Goal: Task Accomplishment & Management: Use online tool/utility

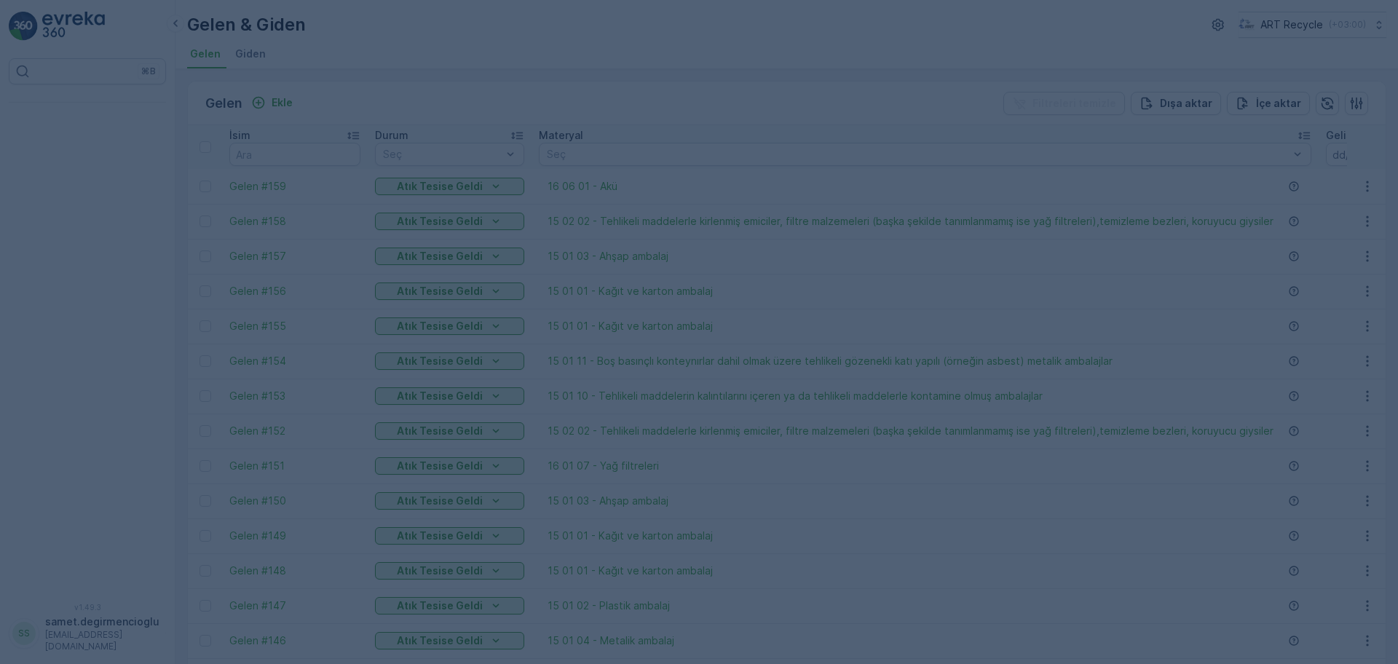
click at [69, 28] on div at bounding box center [699, 332] width 1398 height 664
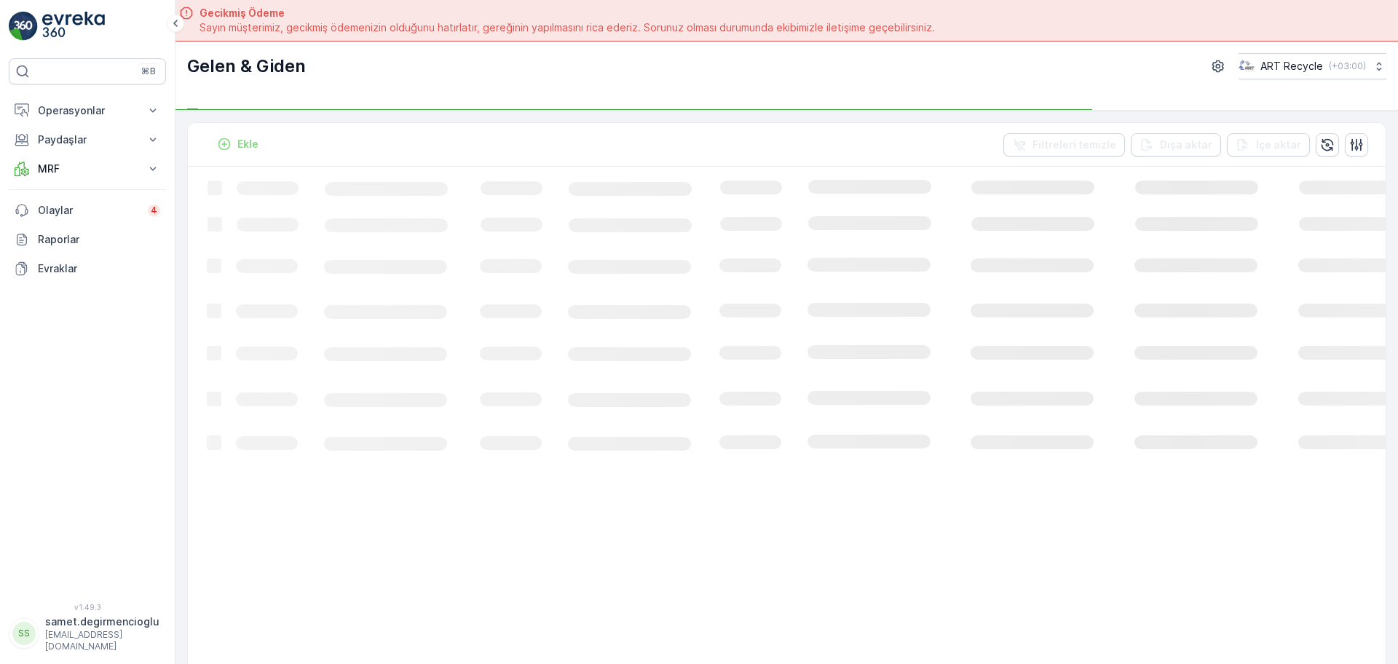
click at [69, 28] on img at bounding box center [73, 26] width 63 height 29
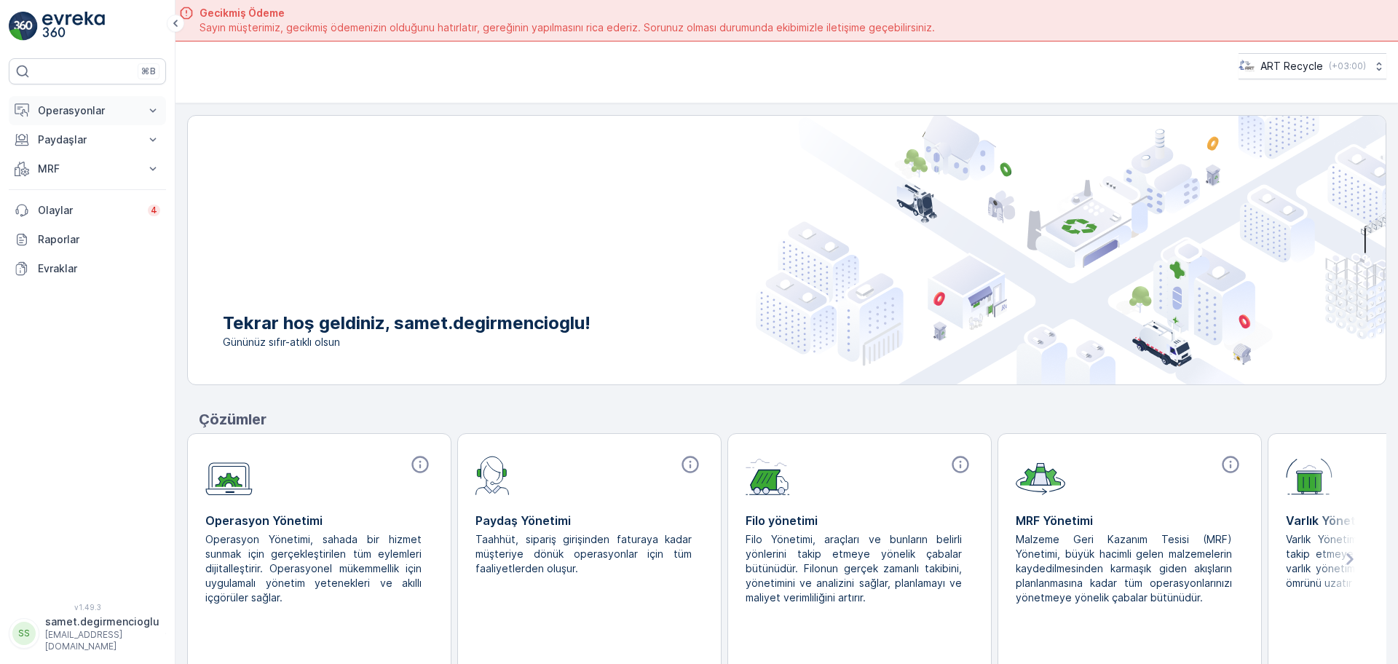
click at [84, 114] on p "Operasyonlar" at bounding box center [87, 110] width 99 height 15
click at [76, 162] on p "Planlama" at bounding box center [58, 156] width 42 height 15
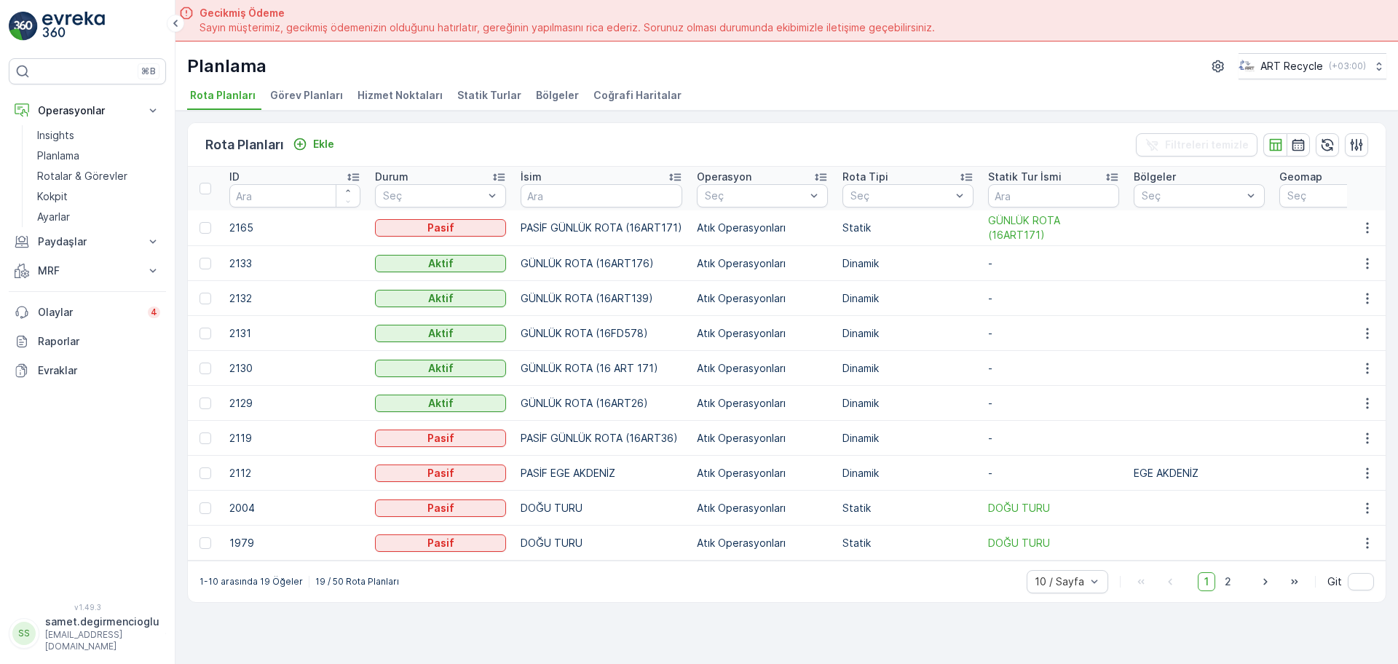
click at [408, 105] on li "Hizmet Noktaları" at bounding box center [402, 97] width 94 height 25
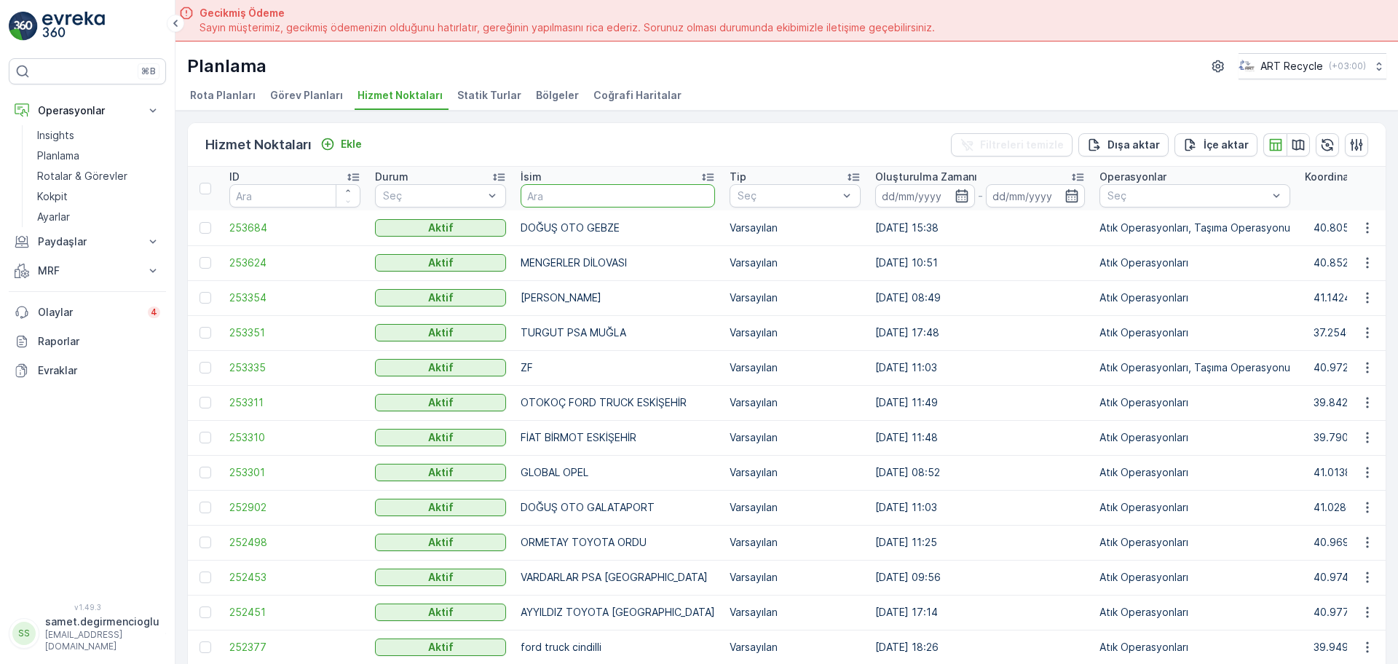
click at [565, 199] on input "text" at bounding box center [618, 195] width 194 height 23
type input "surta"
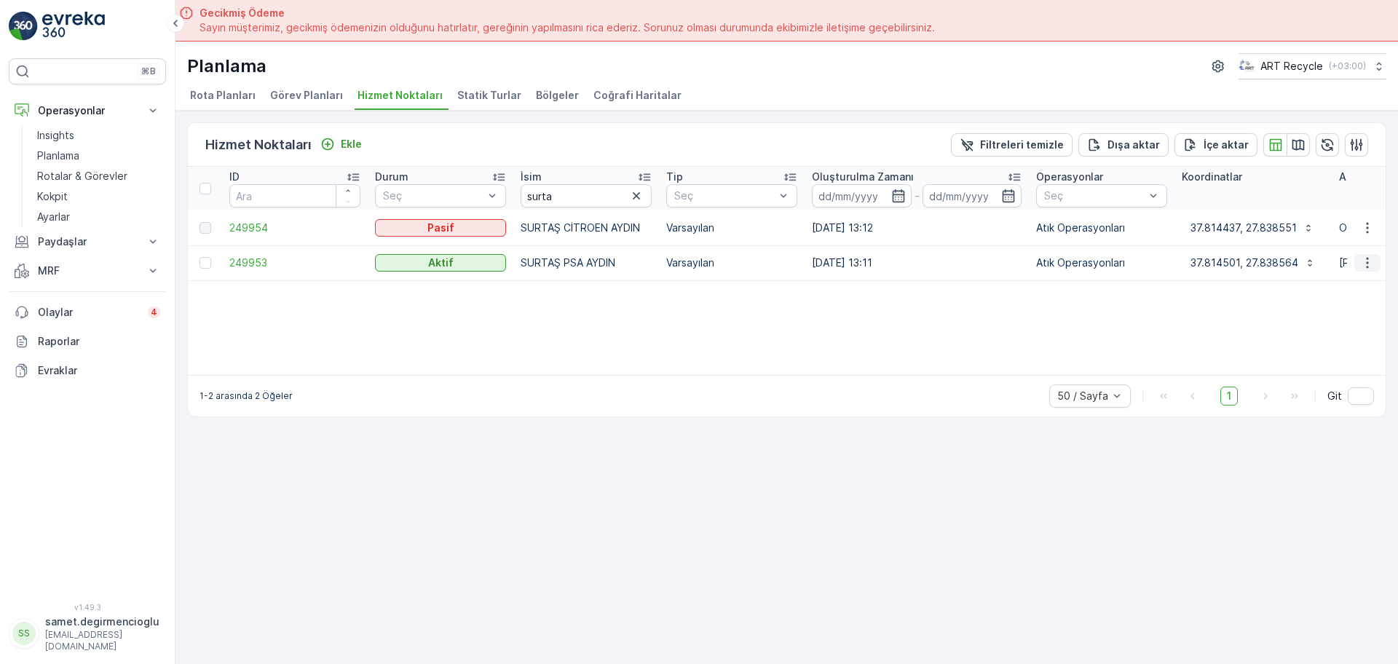
click at [1368, 264] on icon "button" at bounding box center [1367, 263] width 2 height 11
click at [1360, 341] on span "Yeni Ad Hoc Görev Ekle" at bounding box center [1327, 346] width 115 height 15
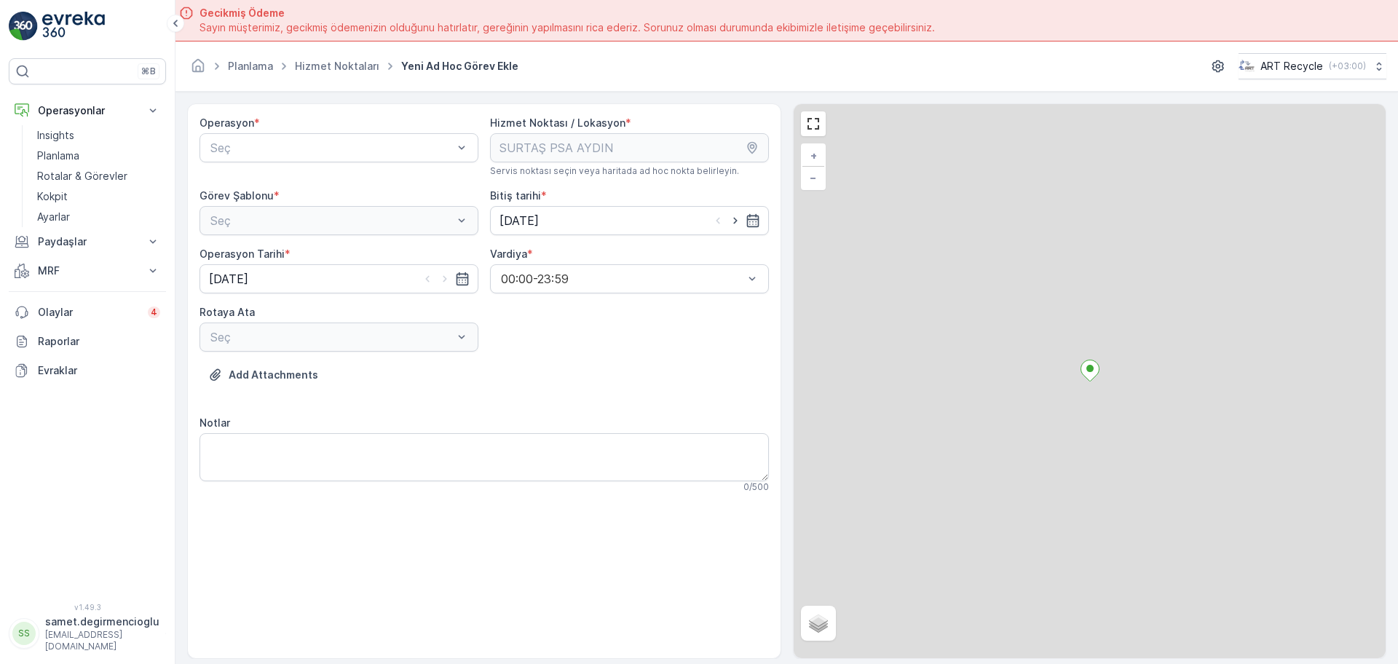
drag, startPoint x: 325, startPoint y: 148, endPoint x: 322, endPoint y: 163, distance: 15.6
drag, startPoint x: 312, startPoint y: 181, endPoint x: 303, endPoint y: 219, distance: 39.0
click at [312, 182] on div "Atık Operasyonları" at bounding box center [338, 183] width 261 height 13
click at [300, 220] on div "Seç" at bounding box center [339, 220] width 279 height 29
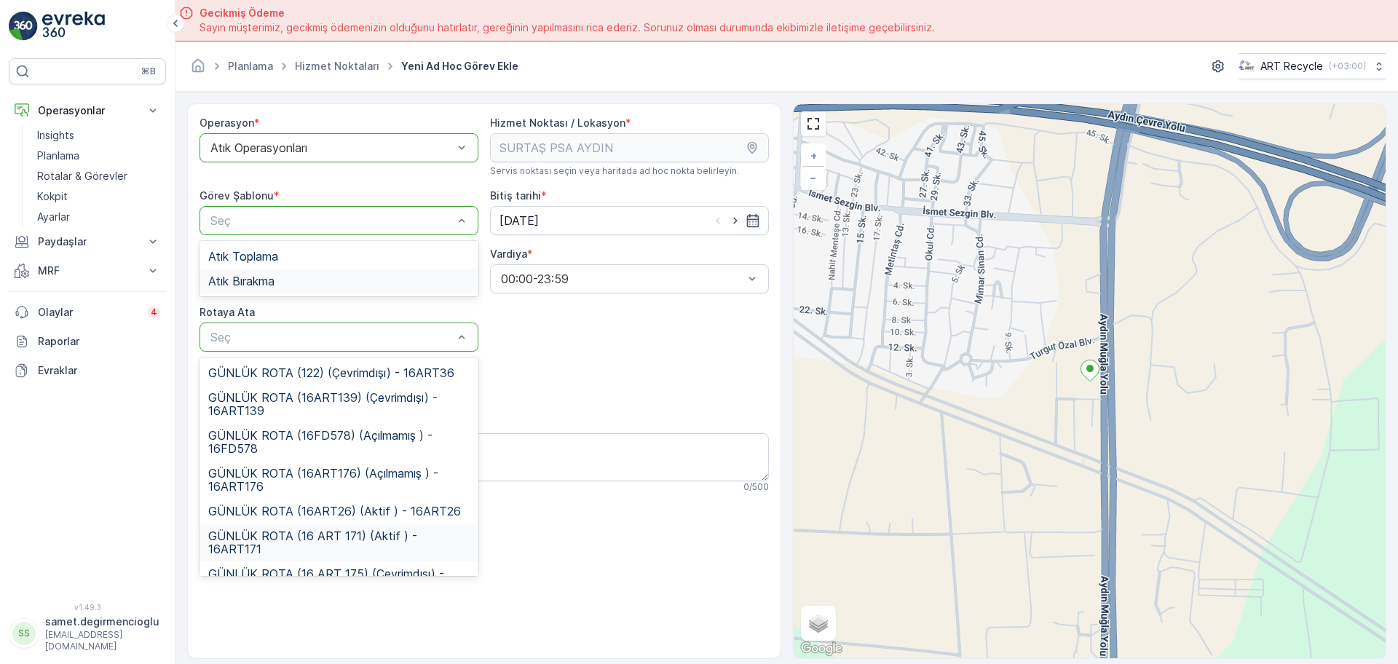
click at [350, 546] on span "GÜNLÜK ROTA (16 ART 171) (Aktif ) - 16ART171" at bounding box center [338, 542] width 261 height 26
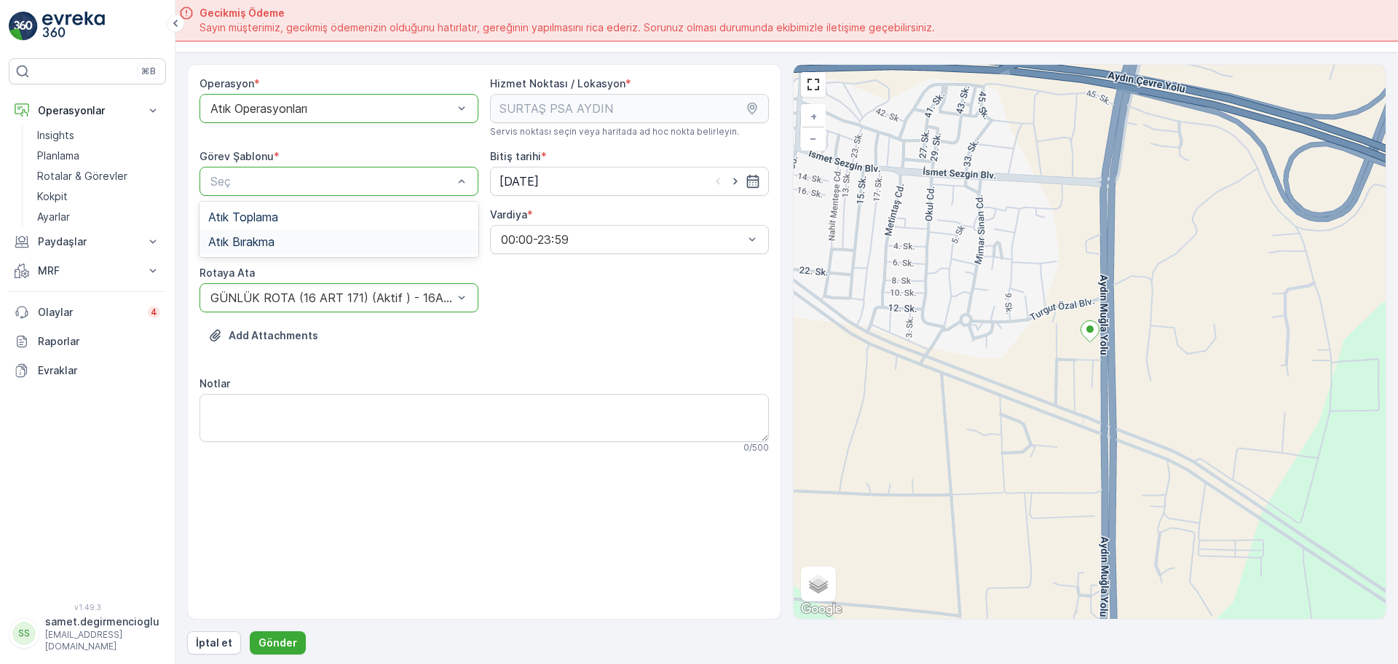
scroll to position [42, 0]
drag, startPoint x: 288, startPoint y: 642, endPoint x: 277, endPoint y: 645, distance: 11.3
click at [288, 642] on p "Gönder" at bounding box center [278, 641] width 39 height 15
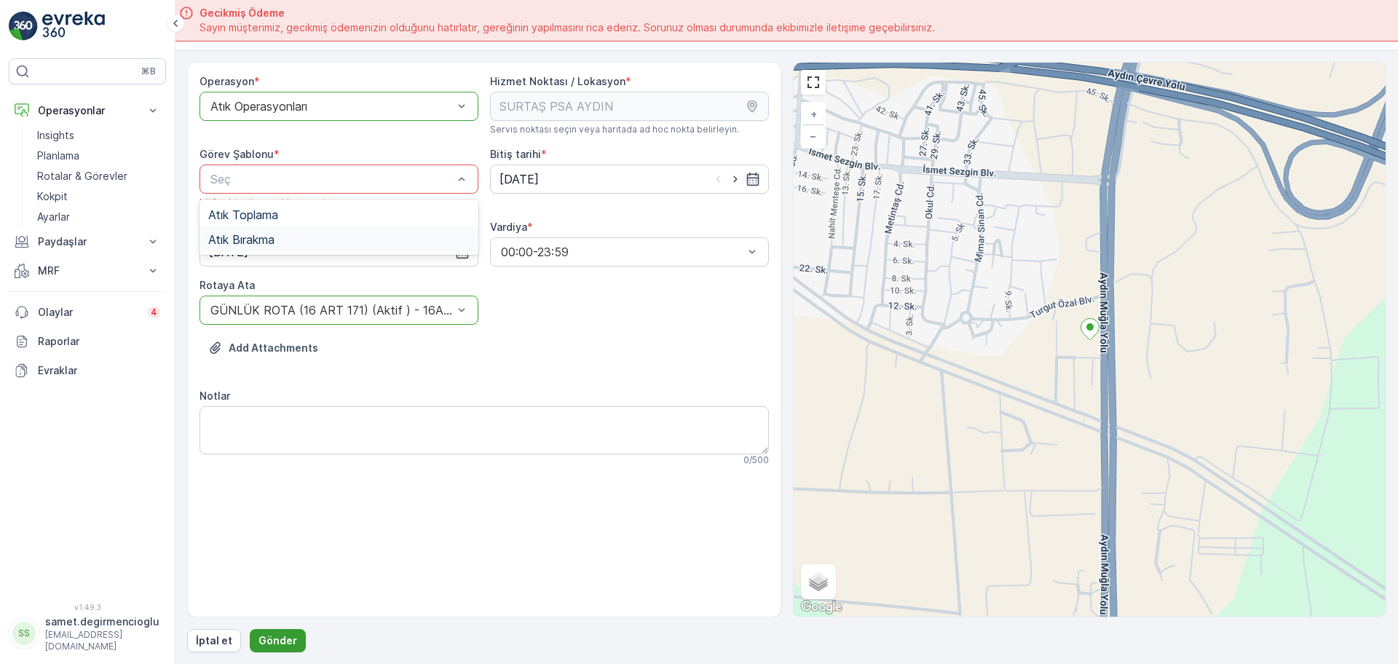
click at [275, 646] on p "Gönder" at bounding box center [278, 641] width 39 height 15
drag, startPoint x: 323, startPoint y: 214, endPoint x: 285, endPoint y: 332, distance: 123.9
click at [318, 218] on div "Atık Toplama" at bounding box center [338, 214] width 261 height 13
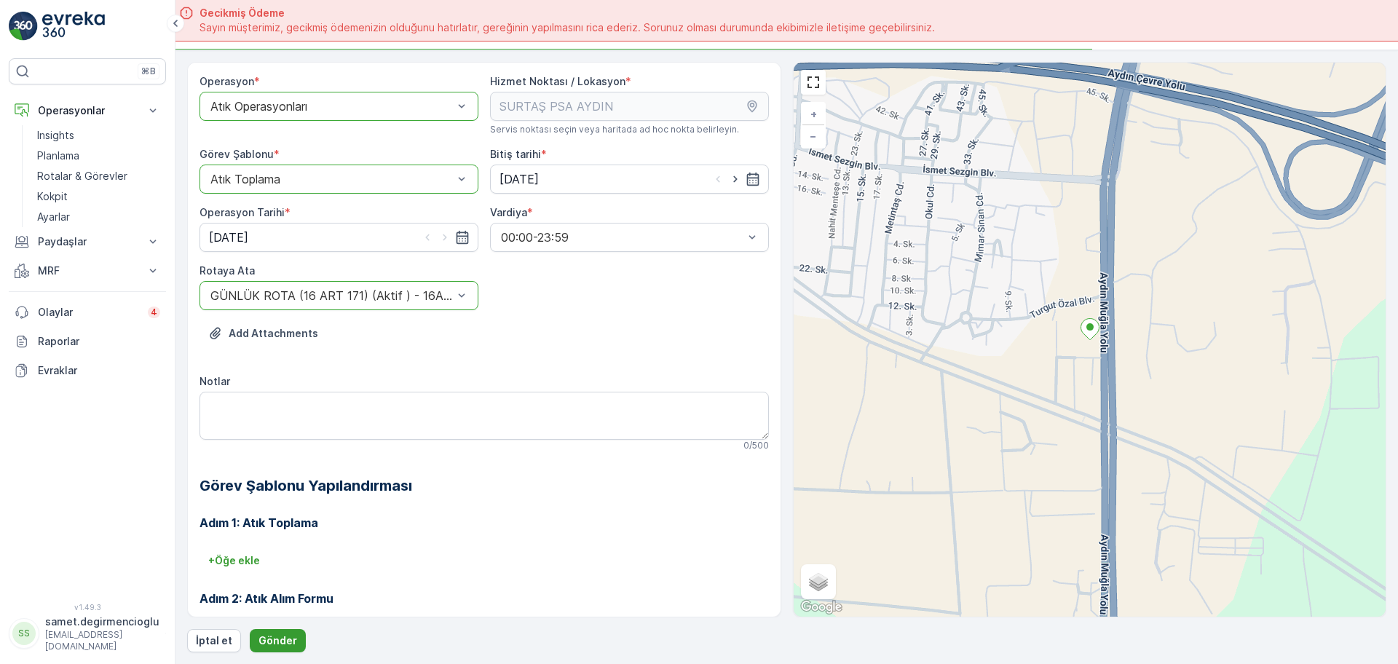
click at [288, 636] on p "Gönder" at bounding box center [278, 641] width 39 height 15
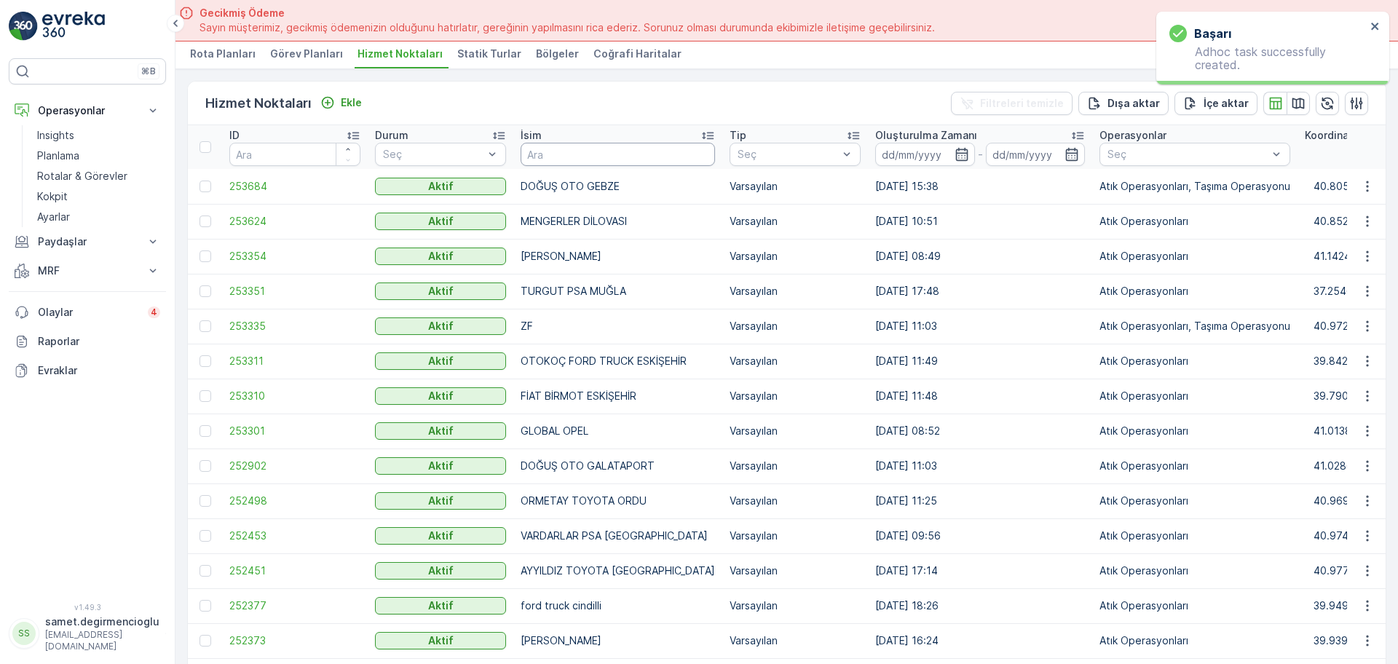
click at [596, 153] on input "text" at bounding box center [618, 154] width 194 height 23
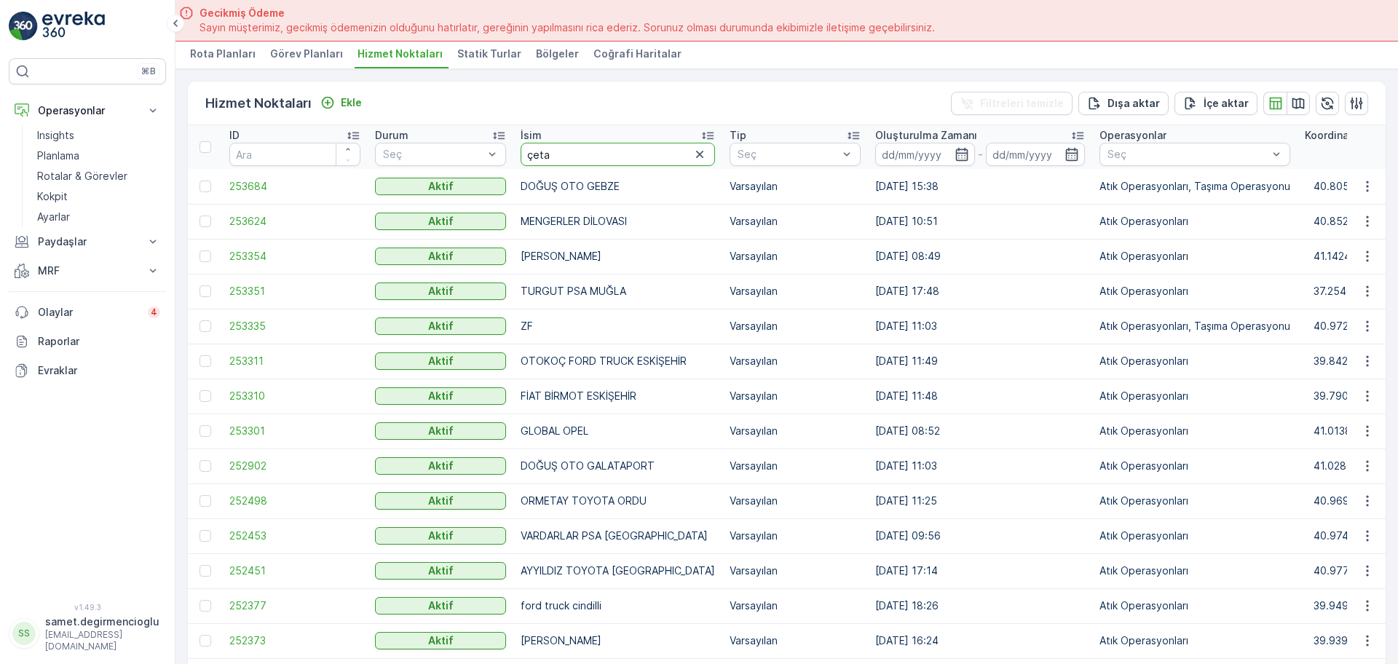
type input "çetaş"
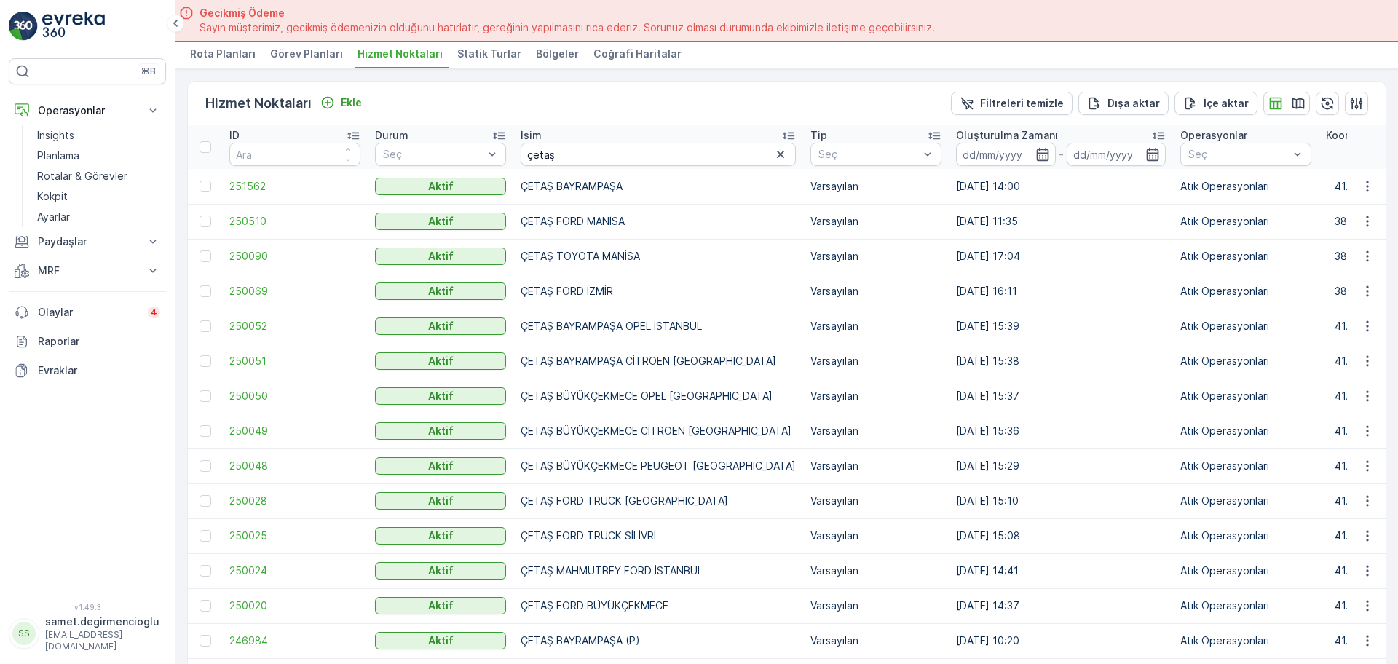
scroll to position [42, 0]
click at [1361, 602] on icon "button" at bounding box center [1367, 606] width 15 height 15
click at [1330, 535] on span "Yeni Ad Hoc Görev Ekle" at bounding box center [1327, 536] width 115 height 15
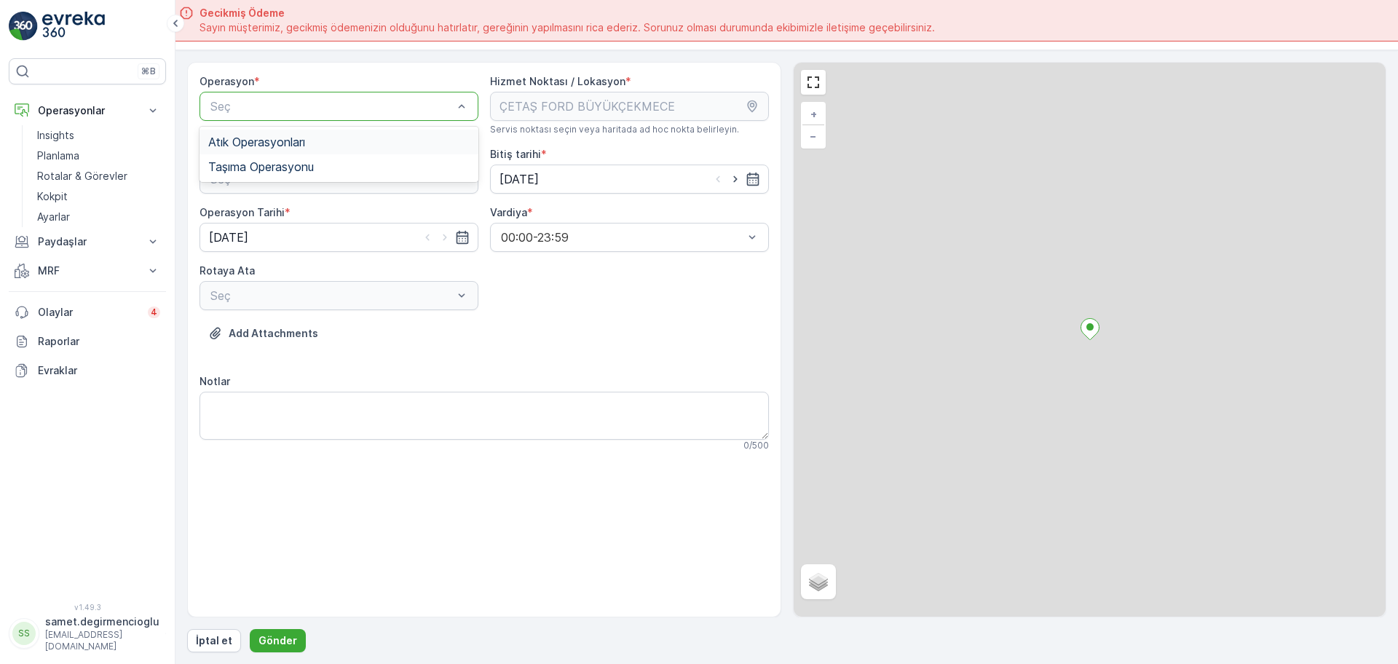
drag, startPoint x: 324, startPoint y: 107, endPoint x: 305, endPoint y: 145, distance: 42.3
click at [304, 145] on span "Atık Operasyonları" at bounding box center [256, 141] width 97 height 13
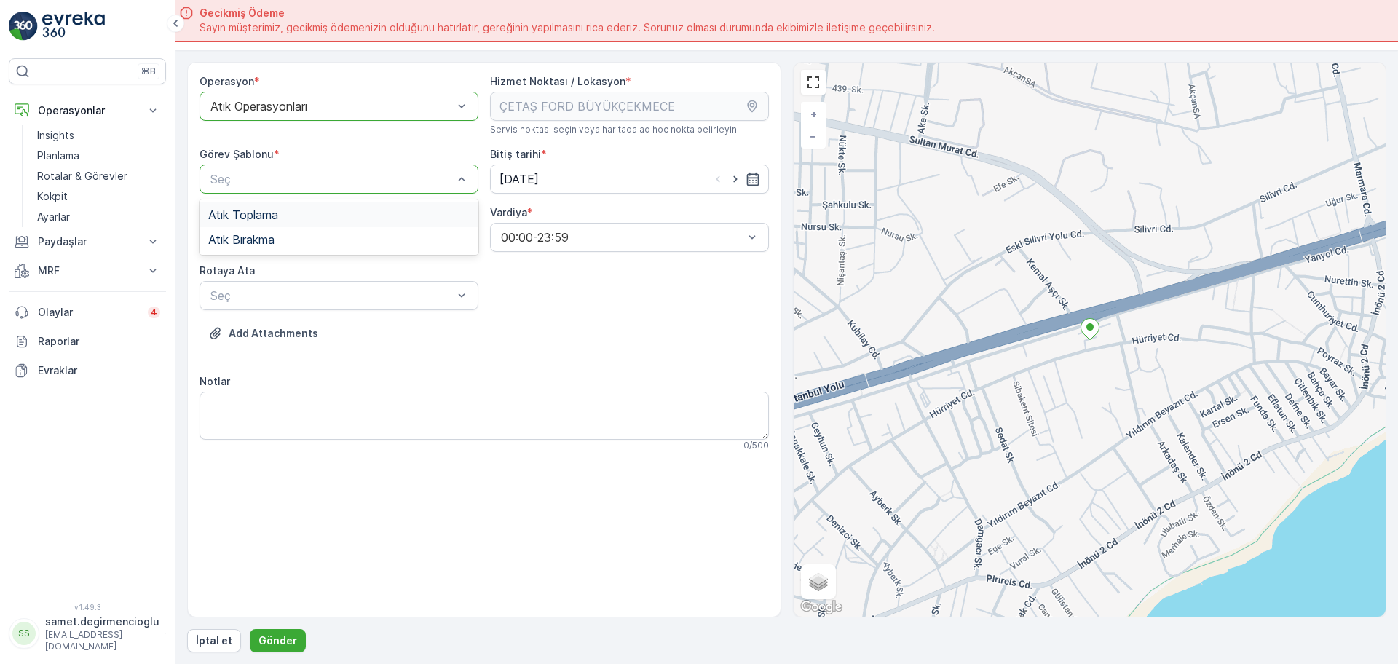
click at [278, 213] on span "Atık Toplama" at bounding box center [243, 214] width 70 height 13
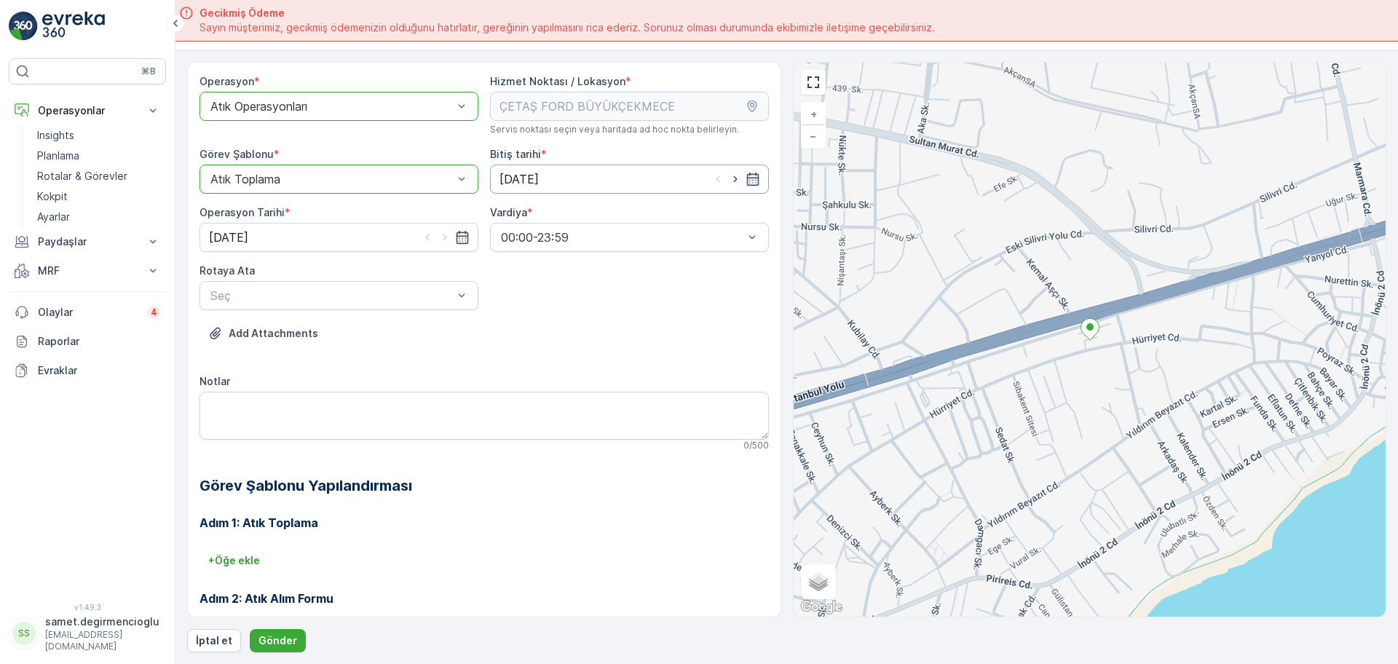
click at [517, 173] on input "[DATE]" at bounding box center [629, 179] width 279 height 29
click at [595, 269] on div "4" at bounding box center [591, 271] width 23 height 23
type input "[DATE]"
click at [293, 238] on input "[DATE]" at bounding box center [339, 237] width 279 height 29
click at [302, 329] on div "4" at bounding box center [302, 329] width 23 height 23
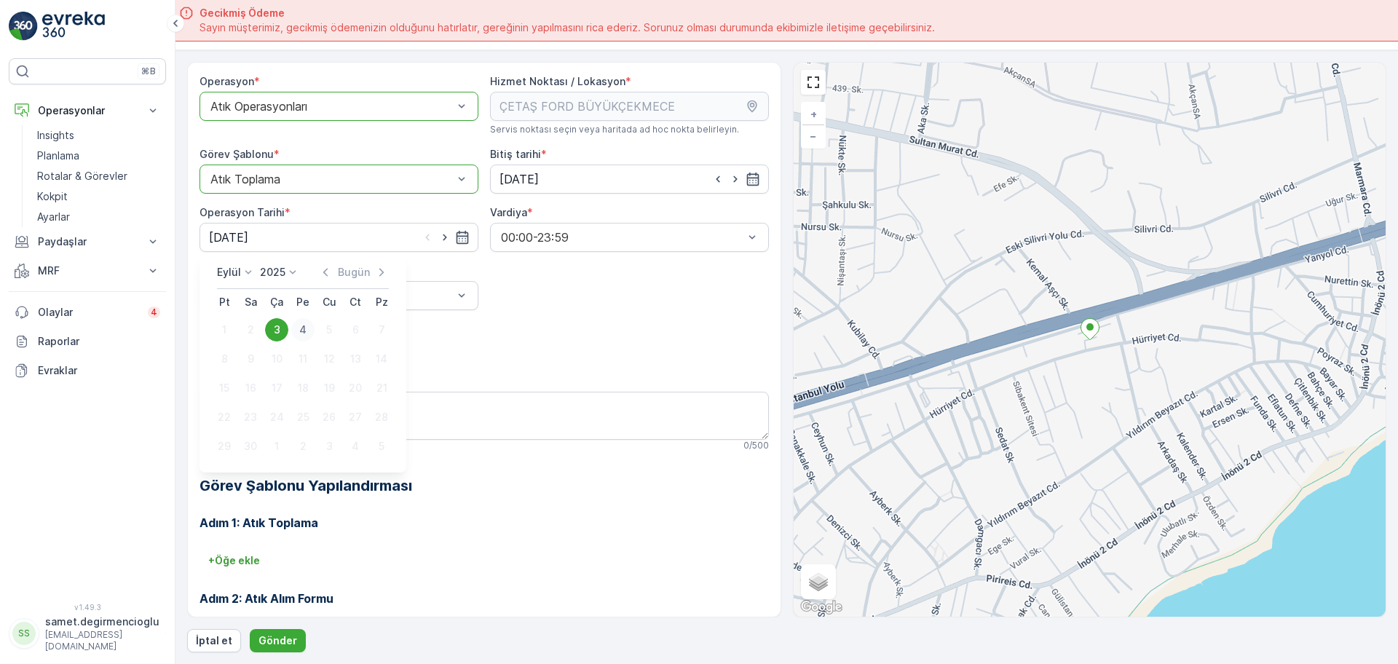
type input "[DATE]"
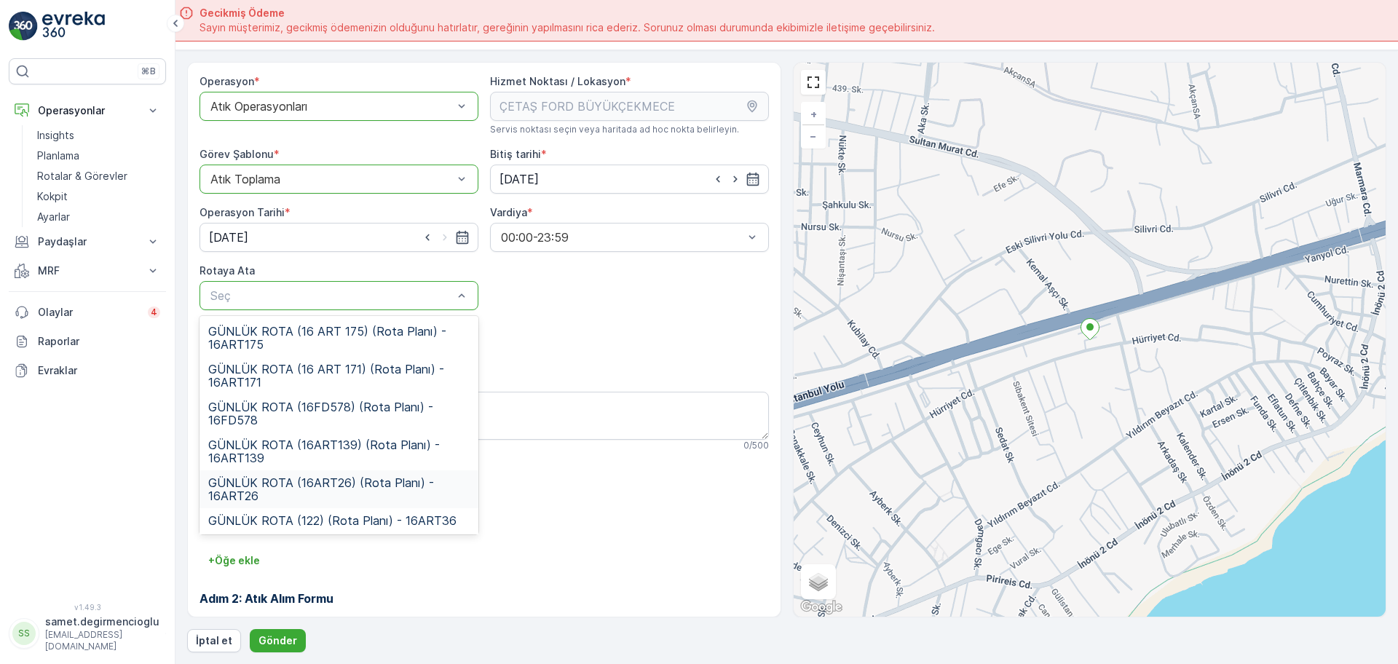
scroll to position [39, 0]
click at [343, 476] on span "GÜNLÜK ROTA (122) (Rota Planı) - 16ART36" at bounding box center [332, 481] width 248 height 13
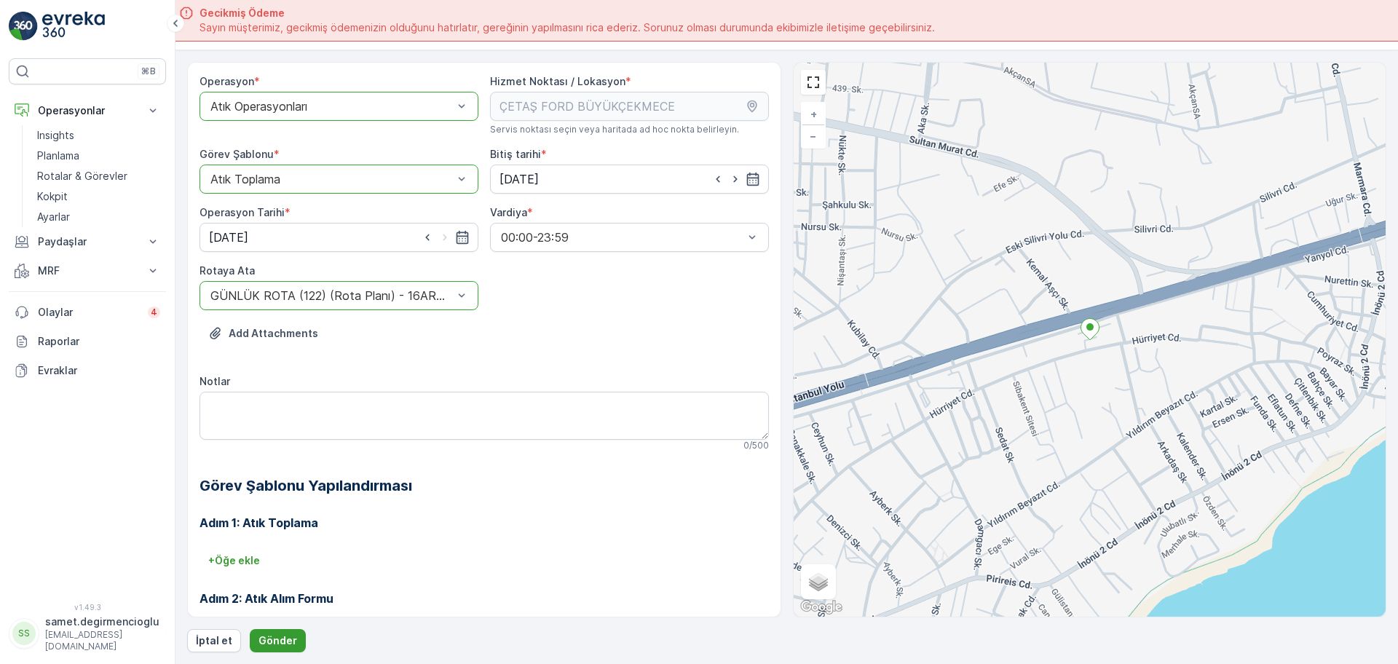
click at [283, 632] on button "Gönder" at bounding box center [278, 640] width 56 height 23
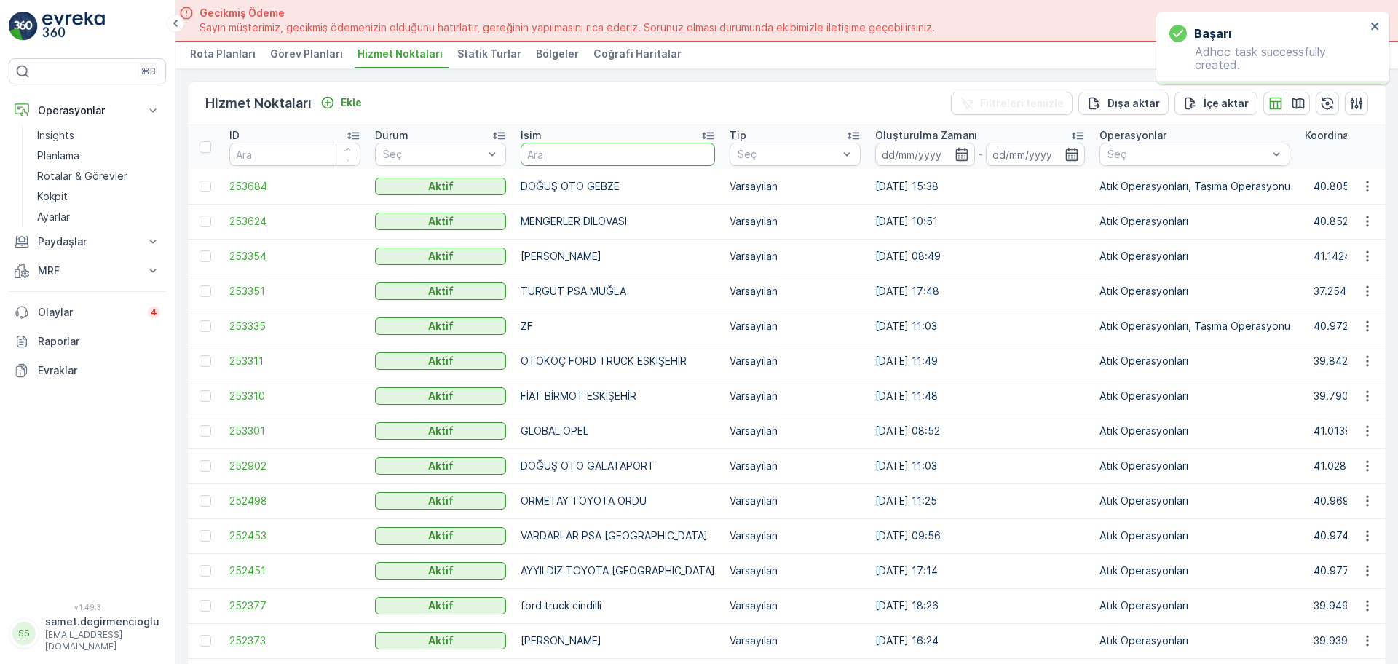
click at [605, 149] on input "text" at bounding box center [618, 154] width 194 height 23
type input "sonkar"
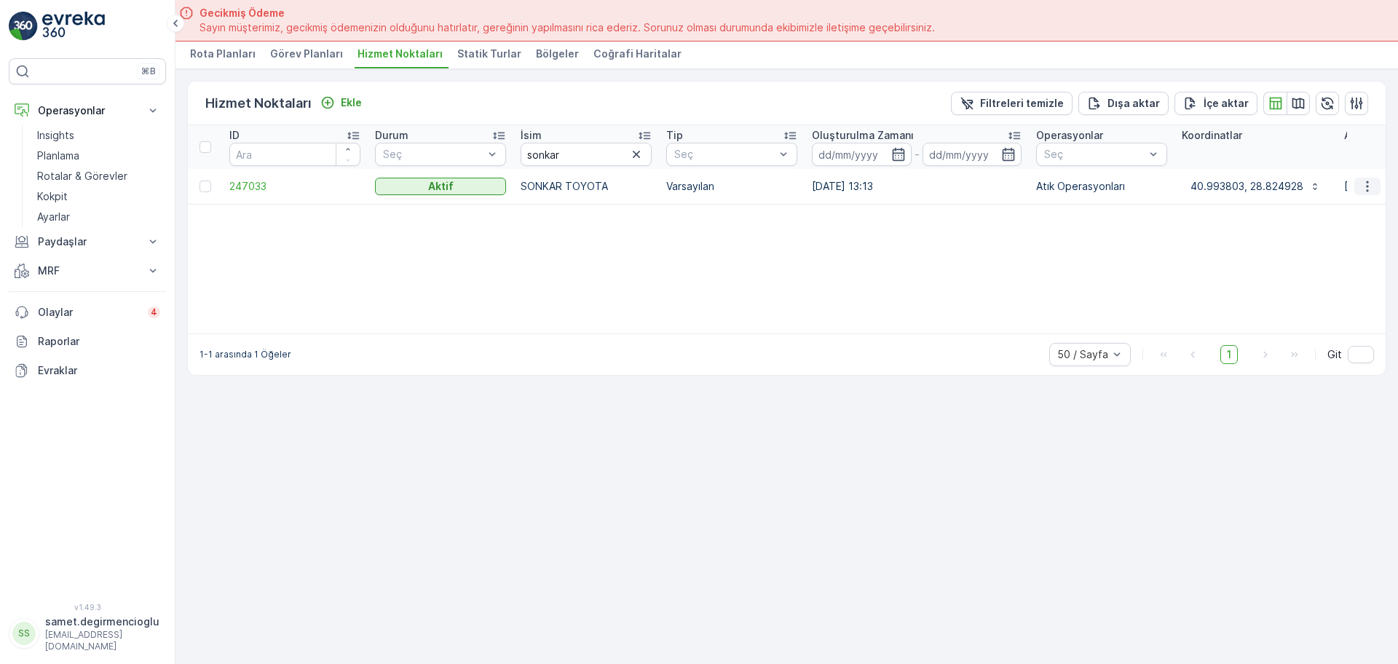
click at [1369, 186] on icon "button" at bounding box center [1367, 186] width 15 height 15
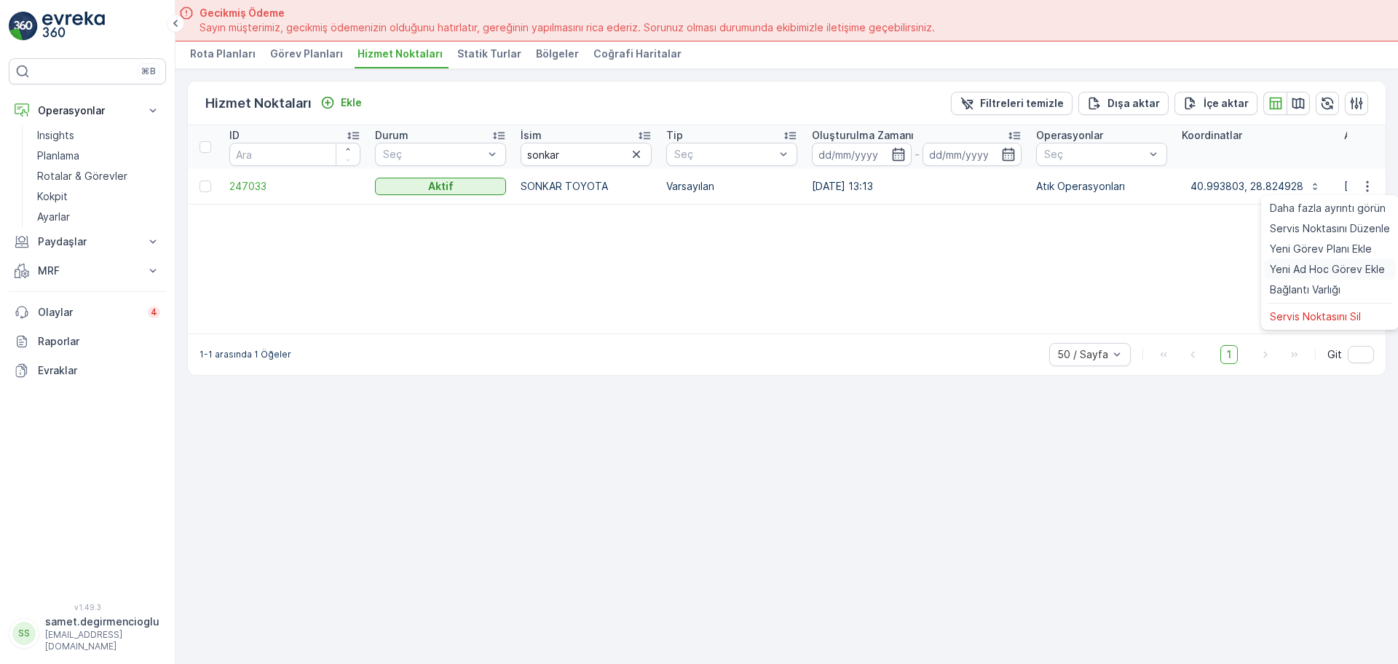
click at [1363, 269] on span "Yeni Ad Hoc Görev Ekle" at bounding box center [1327, 269] width 115 height 15
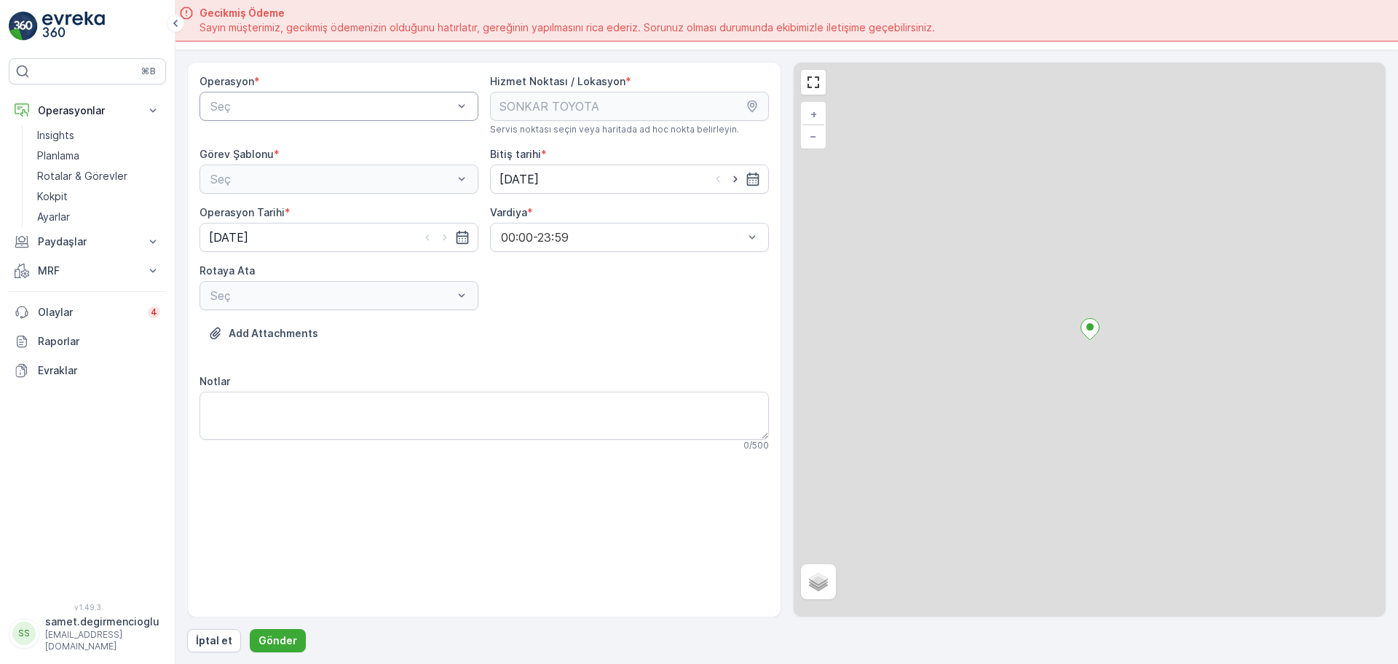
click at [294, 118] on div "Seç" at bounding box center [339, 106] width 279 height 29
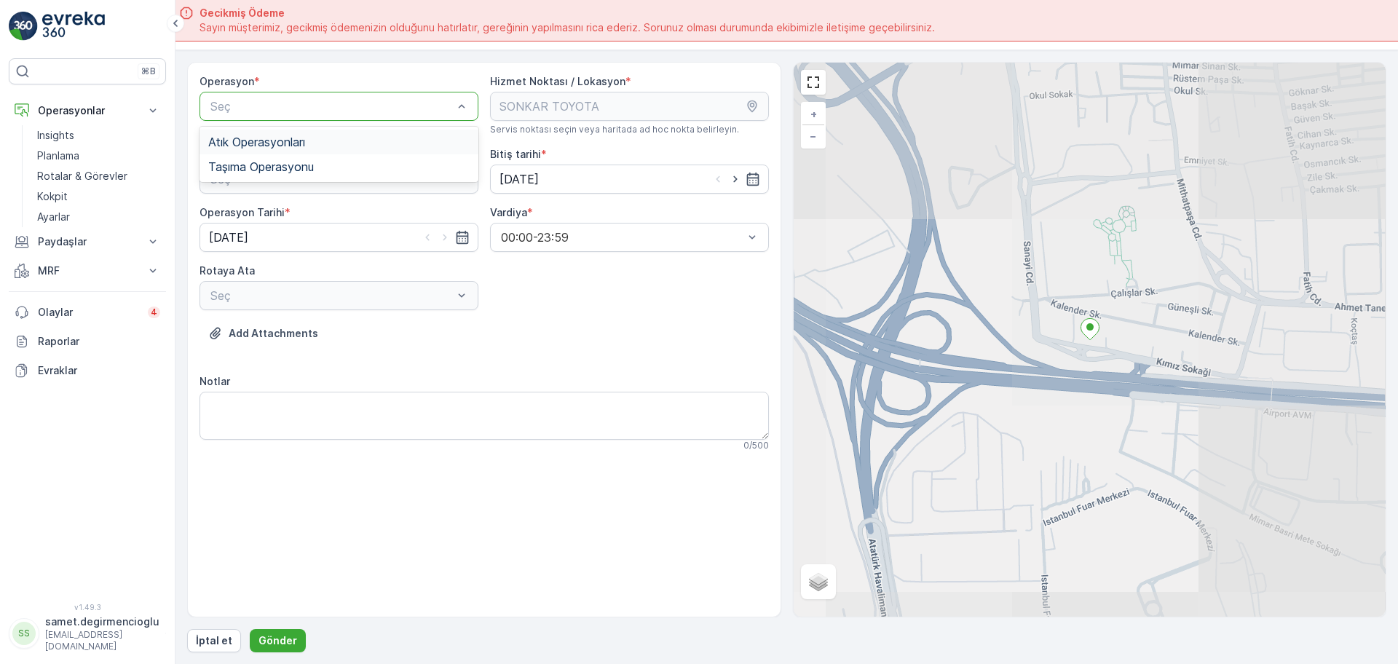
click at [293, 144] on span "Atık Operasyonları" at bounding box center [256, 141] width 97 height 13
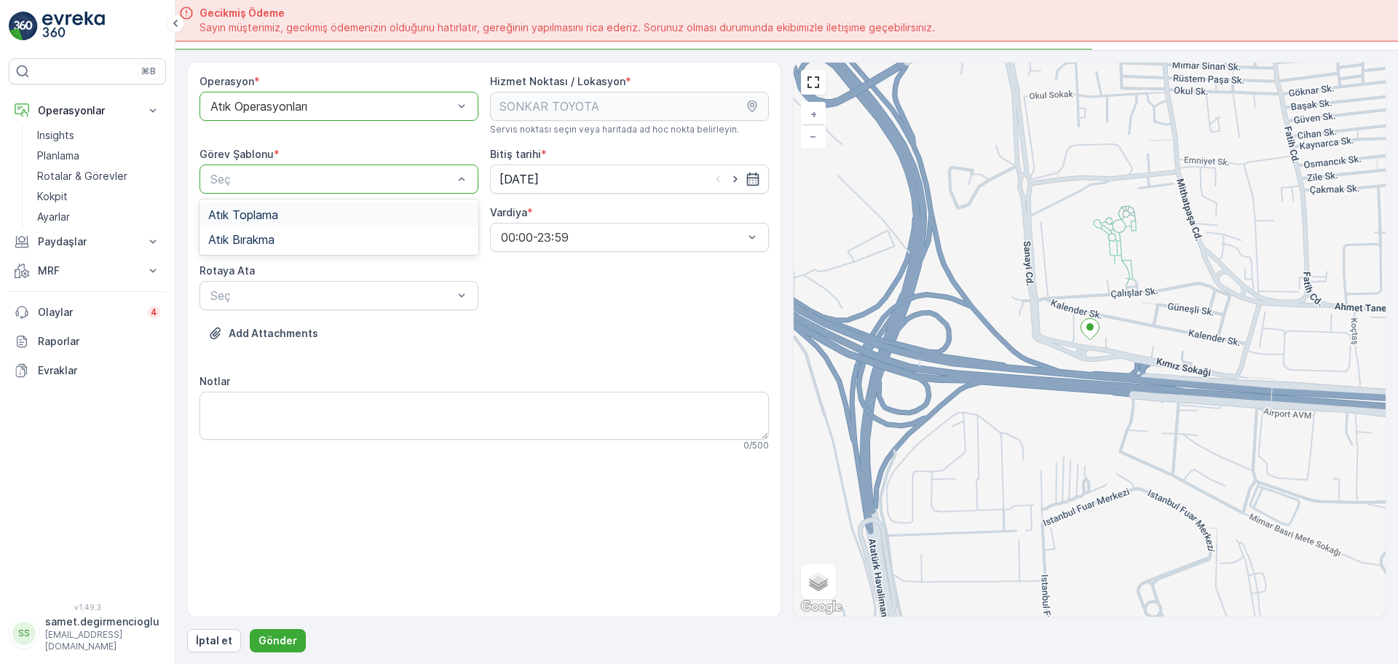
drag, startPoint x: 285, startPoint y: 168, endPoint x: 286, endPoint y: 196, distance: 27.7
click at [286, 169] on div "Seç" at bounding box center [339, 179] width 279 height 29
click at [281, 216] on div "Atık Toplama" at bounding box center [338, 214] width 261 height 13
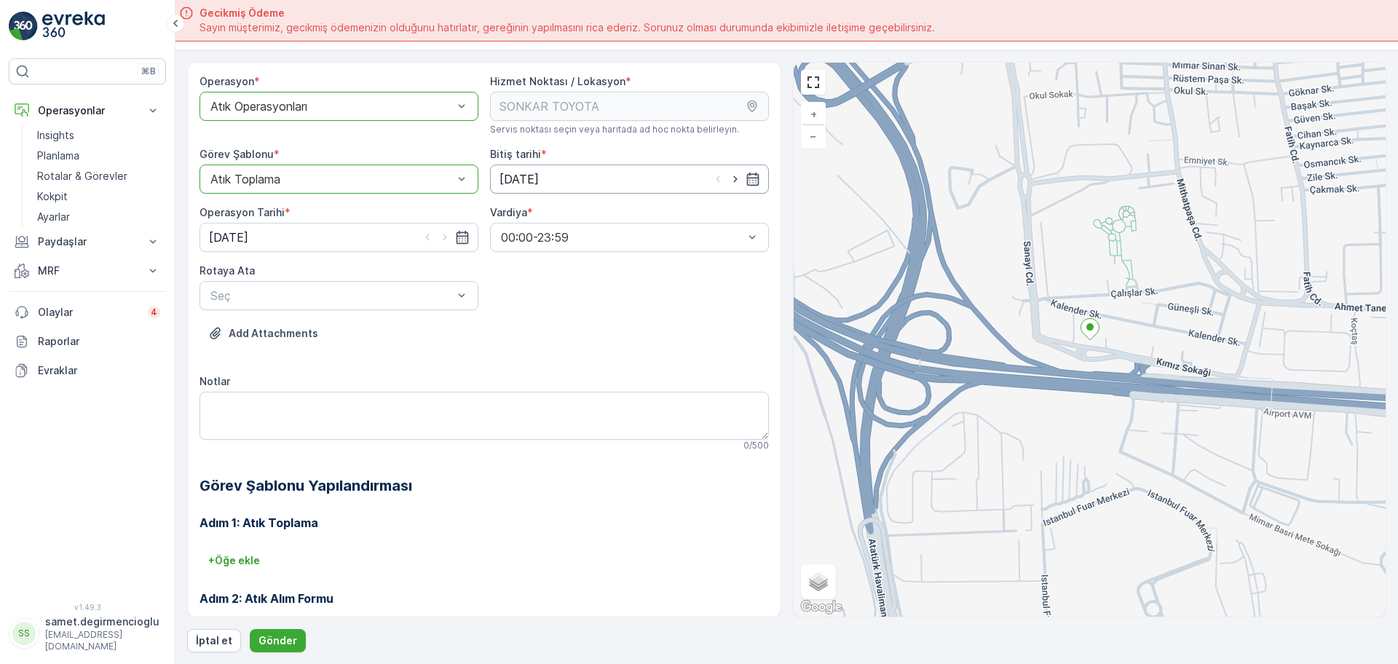
click at [516, 178] on input "[DATE]" at bounding box center [629, 179] width 279 height 29
drag, startPoint x: 592, startPoint y: 268, endPoint x: 365, endPoint y: 253, distance: 227.7
click at [580, 267] on div "4" at bounding box center [591, 271] width 23 height 23
type input "[DATE]"
drag, startPoint x: 284, startPoint y: 242, endPoint x: 279, endPoint y: 250, distance: 8.9
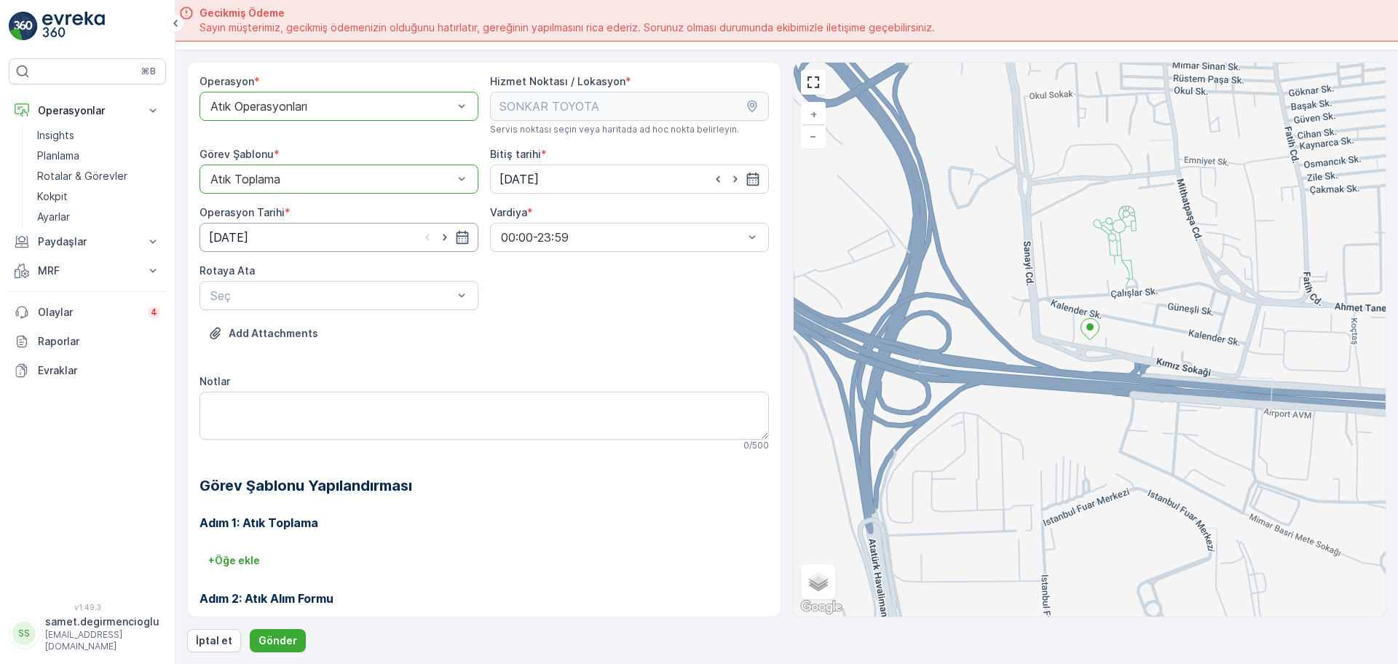
click at [283, 245] on input "[DATE]" at bounding box center [339, 237] width 279 height 29
click at [303, 328] on div "4" at bounding box center [302, 329] width 23 height 23
type input "[DATE]"
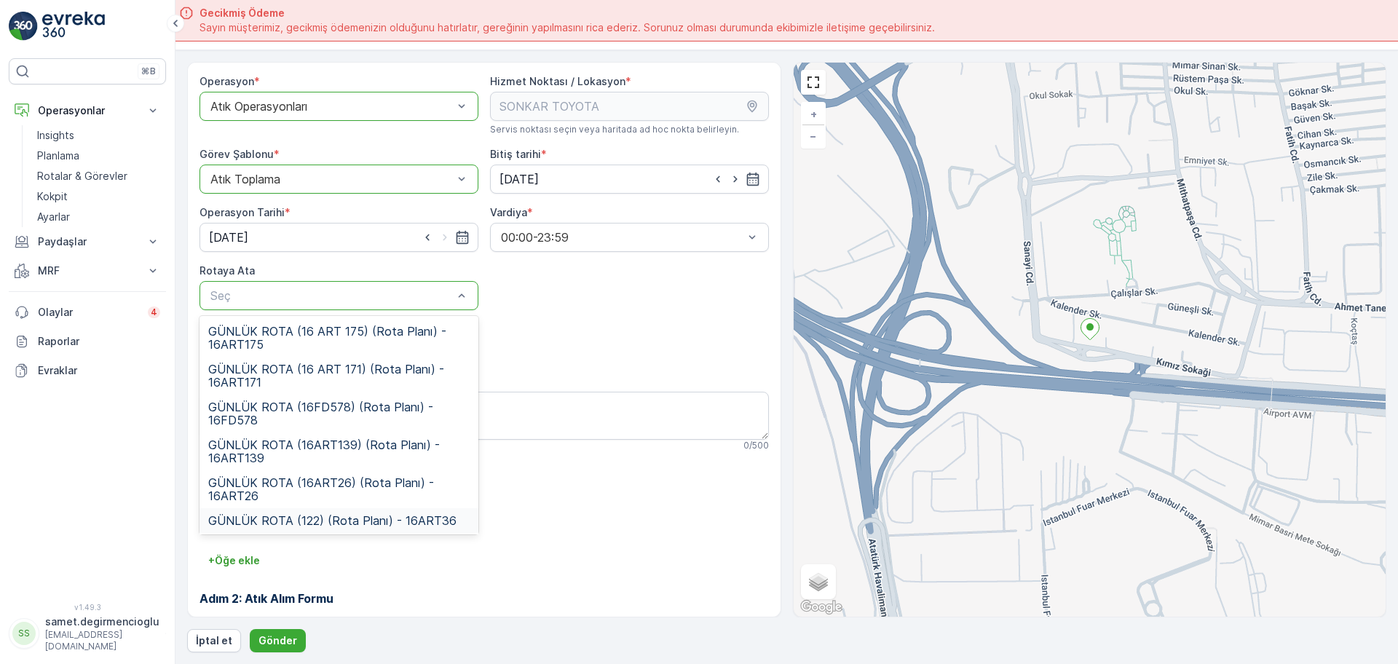
click at [350, 521] on span "GÜNLÜK ROTA (122) (Rota Planı) - 16ART36" at bounding box center [332, 520] width 248 height 13
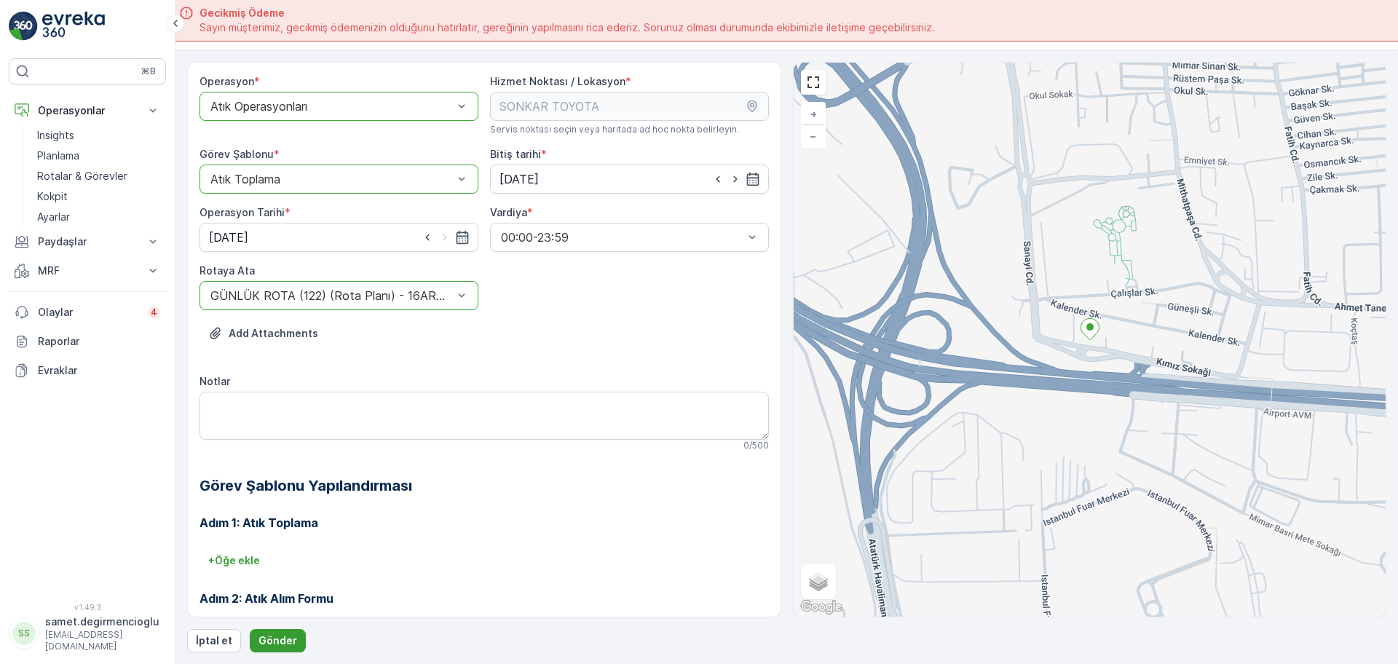
click at [283, 637] on p "Gönder" at bounding box center [278, 641] width 39 height 15
